Goal: Task Accomplishment & Management: Use online tool/utility

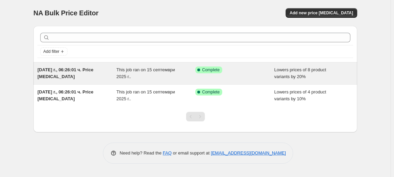
click at [192, 73] on div "This job ran on 15 септември 2025 г.." at bounding box center [156, 73] width 79 height 14
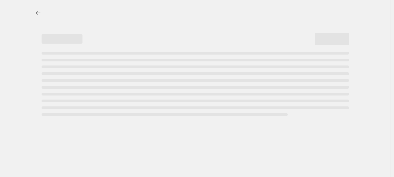
select select "percentage"
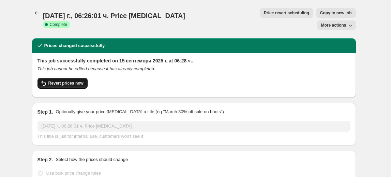
click at [61, 80] on span "Revert prices now" at bounding box center [65, 82] width 35 height 5
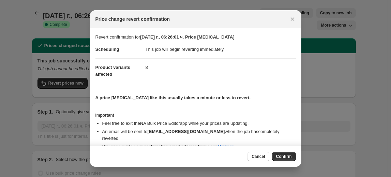
click at [284, 156] on span "Confirm" at bounding box center [284, 156] width 16 height 5
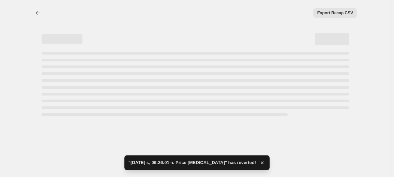
select select "percentage"
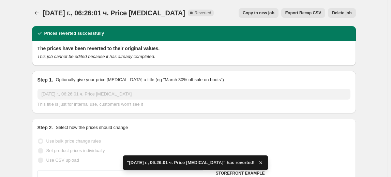
click at [350, 13] on span "Delete job" at bounding box center [341, 12] width 19 height 5
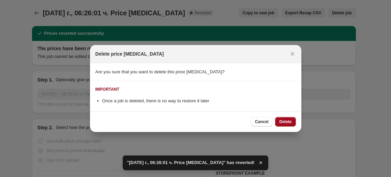
click at [286, 120] on span "Delete" at bounding box center [285, 121] width 12 height 5
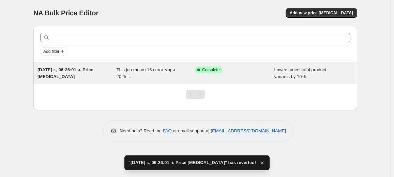
click at [186, 75] on div "This job ran on 15 септември 2025 г.." at bounding box center [156, 73] width 79 height 14
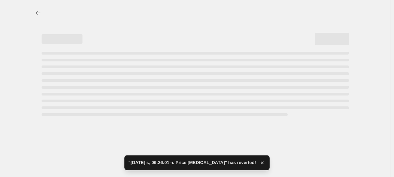
select select "percentage"
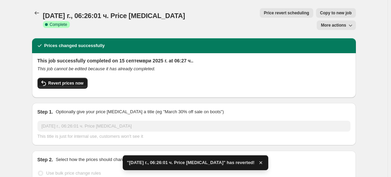
click at [64, 78] on button "Revert prices now" at bounding box center [63, 83] width 50 height 11
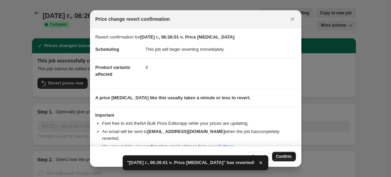
click at [284, 158] on span "Confirm" at bounding box center [284, 156] width 16 height 5
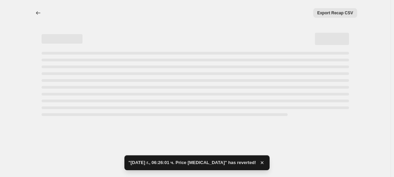
select select "percentage"
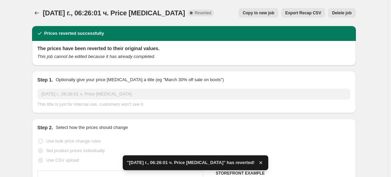
click at [340, 14] on span "Delete job" at bounding box center [341, 12] width 19 height 5
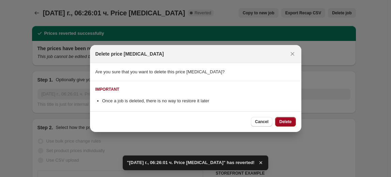
click at [284, 120] on span "Delete" at bounding box center [285, 121] width 12 height 5
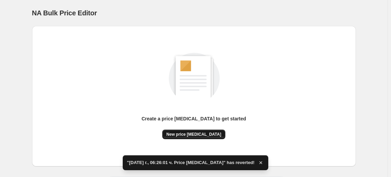
click at [197, 131] on button "New price change job" at bounding box center [193, 135] width 63 height 10
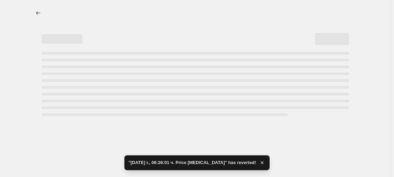
select select "percentage"
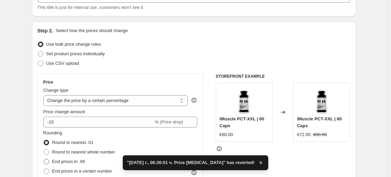
scroll to position [93, 0]
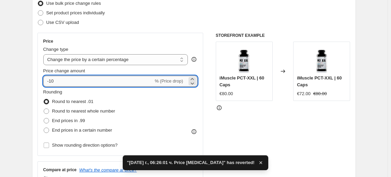
click at [58, 79] on input "-10" at bounding box center [98, 81] width 110 height 11
click at [54, 79] on input "-10" at bounding box center [98, 81] width 110 height 11
click at [52, 81] on input "-10" at bounding box center [98, 81] width 110 height 11
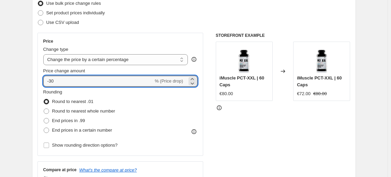
type input "-30"
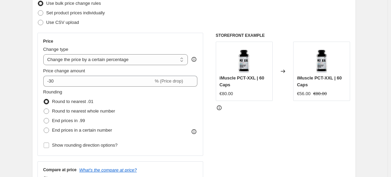
click at [70, 92] on fieldset "Rounding Round to nearest .01 Round to nearest whole number End prices in .99 E…" at bounding box center [79, 112] width 72 height 46
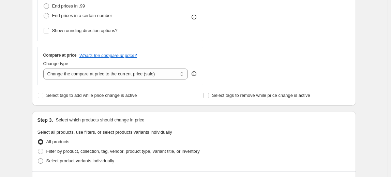
scroll to position [248, 0]
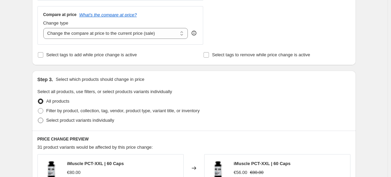
click at [72, 119] on span "Select product variants individually" at bounding box center [80, 120] width 68 height 5
click at [38, 118] on input "Select product variants individually" at bounding box center [38, 118] width 0 height 0
radio input "true"
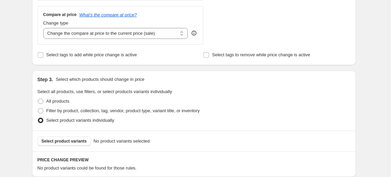
click at [64, 140] on span "Select product variants" at bounding box center [64, 140] width 45 height 5
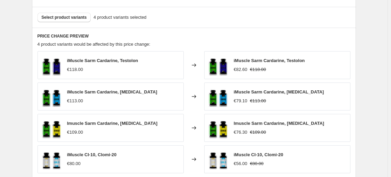
scroll to position [493, 0]
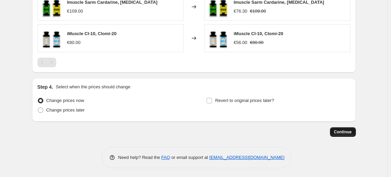
click at [344, 131] on span "Continue" at bounding box center [343, 131] width 18 height 5
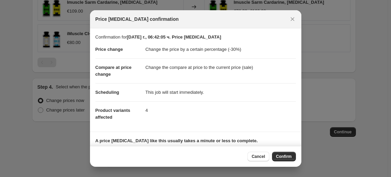
click at [287, 155] on span "Confirm" at bounding box center [284, 156] width 16 height 5
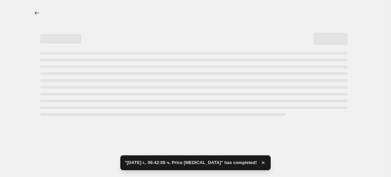
select select "percentage"
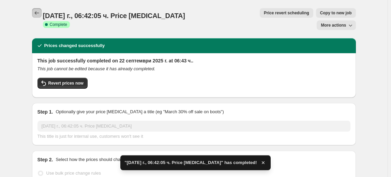
click at [36, 16] on icon "Price change jobs" at bounding box center [36, 13] width 7 height 7
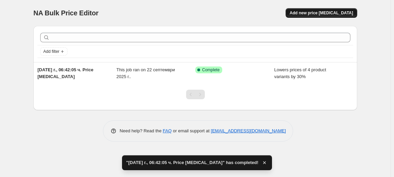
click at [322, 14] on span "Add new price change job" at bounding box center [321, 12] width 63 height 5
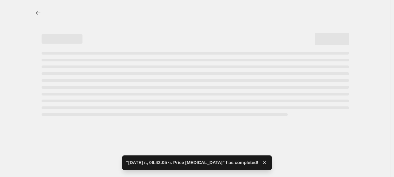
select select "percentage"
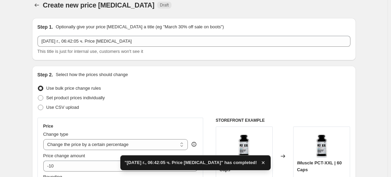
scroll to position [62, 0]
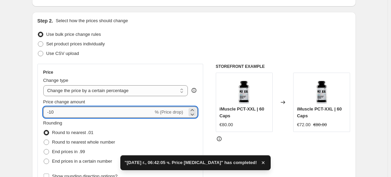
click at [50, 113] on input "-10" at bounding box center [98, 112] width 110 height 11
click at [52, 113] on input "-10" at bounding box center [98, 112] width 110 height 11
type input "-40"
click at [85, 123] on fieldset "Rounding Round to nearest .01 Round to nearest whole number End prices in .99 E…" at bounding box center [79, 143] width 72 height 46
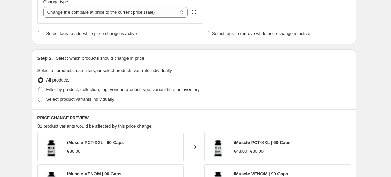
scroll to position [279, 0]
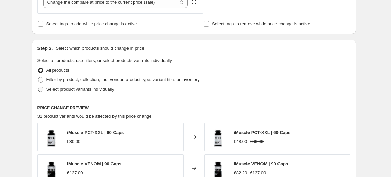
click at [73, 91] on span "Select product variants individually" at bounding box center [80, 89] width 68 height 5
click at [38, 87] on input "Select product variants individually" at bounding box center [38, 87] width 0 height 0
radio input "true"
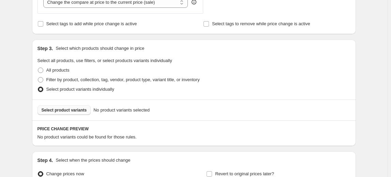
click at [66, 108] on span "Select product variants" at bounding box center [64, 109] width 45 height 5
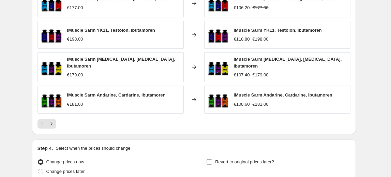
scroll to position [524, 0]
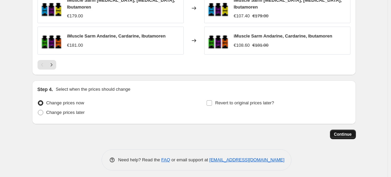
click at [344, 134] on button "Continue" at bounding box center [343, 135] width 26 height 10
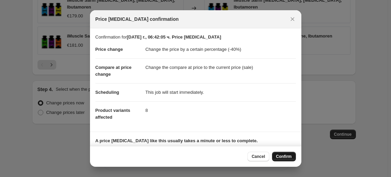
click at [281, 160] on button "Confirm" at bounding box center [284, 157] width 24 height 10
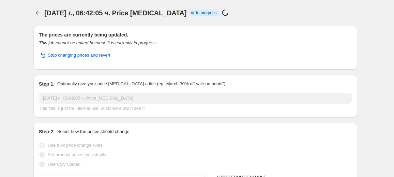
select select "percentage"
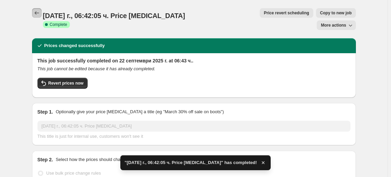
click at [38, 15] on icon "Price change jobs" at bounding box center [36, 13] width 7 height 7
